Goal: Transaction & Acquisition: Purchase product/service

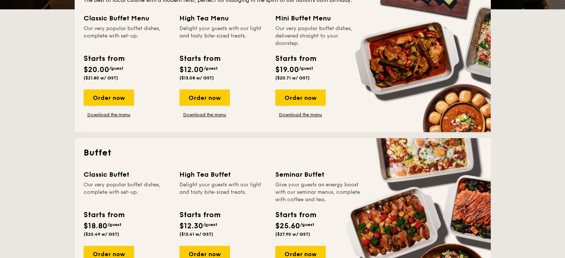
scroll to position [186, 0]
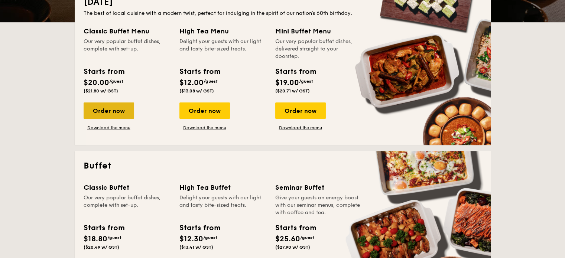
drag, startPoint x: 117, startPoint y: 113, endPoint x: 104, endPoint y: 113, distance: 13.7
click at [104, 113] on div "Order now" at bounding box center [109, 111] width 51 height 16
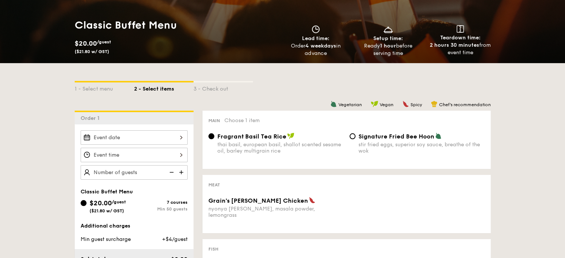
scroll to position [186, 0]
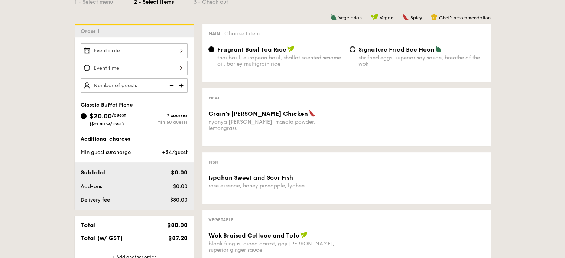
click at [306, 125] on div "nyonya [PERSON_NAME], masala powder, lemongrass" at bounding box center [275, 125] width 135 height 13
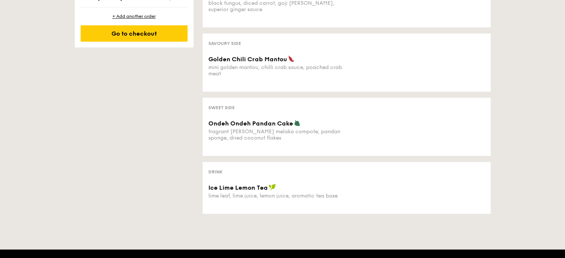
scroll to position [446, 0]
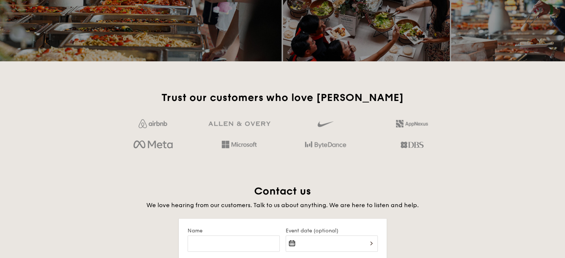
scroll to position [186, 0]
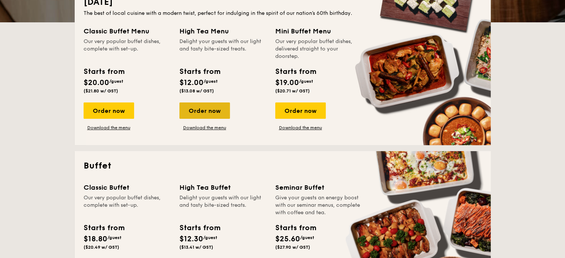
click at [208, 110] on div "Order now" at bounding box center [204, 111] width 51 height 16
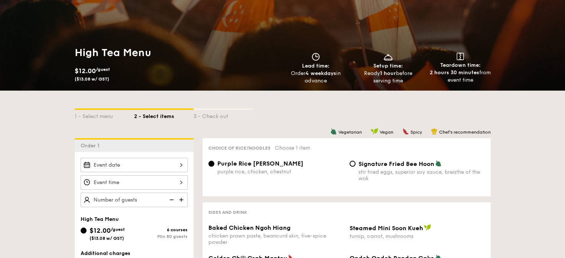
scroll to position [149, 0]
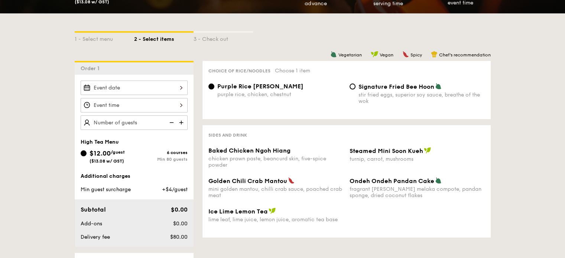
click at [357, 86] on div "Signature Fried Bee Hoon stir fried eggs, superior soy sauce, breathe of the wok" at bounding box center [417, 94] width 141 height 22
click at [354, 87] on input "Signature Fried Bee Hoon stir fried eggs, superior soy sauce, breathe of the wok" at bounding box center [353, 87] width 6 height 6
radio input "true"
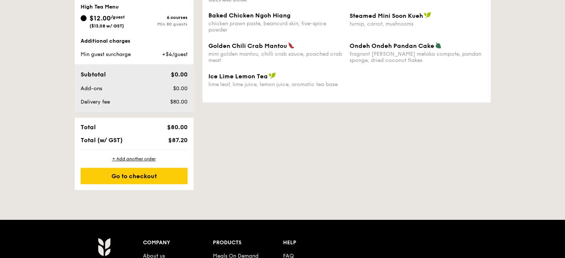
scroll to position [260, 0]
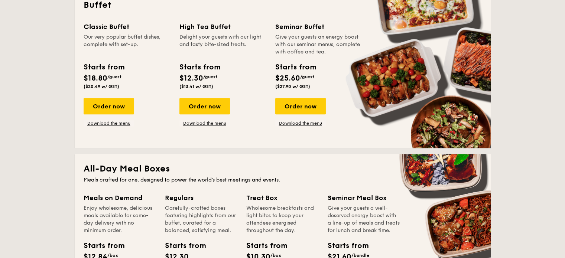
scroll to position [297, 0]
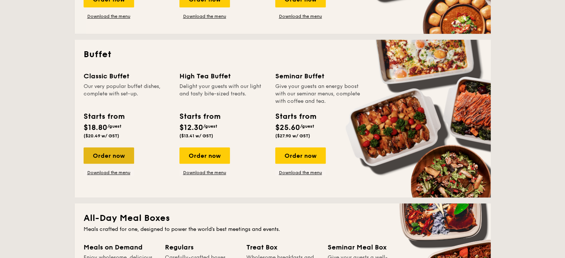
click at [106, 156] on div "Order now" at bounding box center [109, 156] width 51 height 16
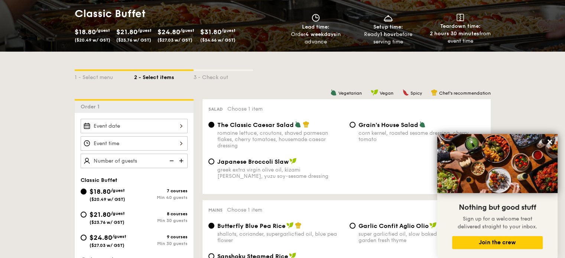
scroll to position [149, 0]
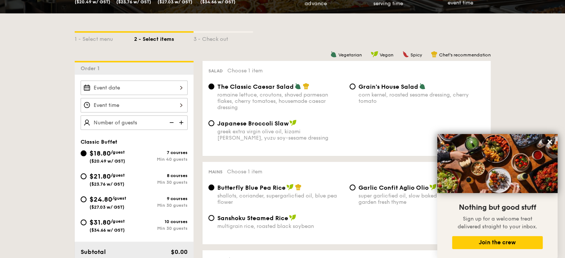
click at [110, 227] on div "$31.80 /guest ($34.66 w/ GST)" at bounding box center [107, 225] width 35 height 16
click at [87, 226] on input "$31.80 /guest ($34.66 w/ GST) 10 courses Min 30 guests" at bounding box center [84, 223] width 6 height 6
radio input "true"
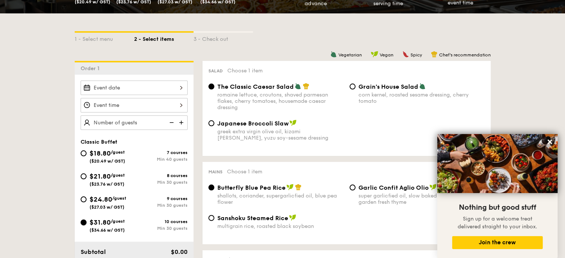
radio input "true"
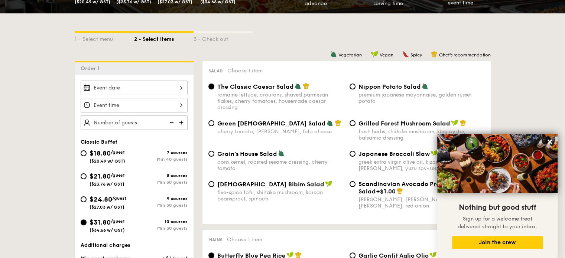
drag, startPoint x: 111, startPoint y: 225, endPoint x: 24, endPoint y: 211, distance: 88.8
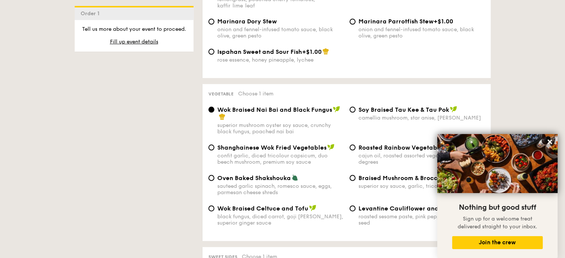
scroll to position [892, 0]
